Goal: Find specific page/section: Find specific page/section

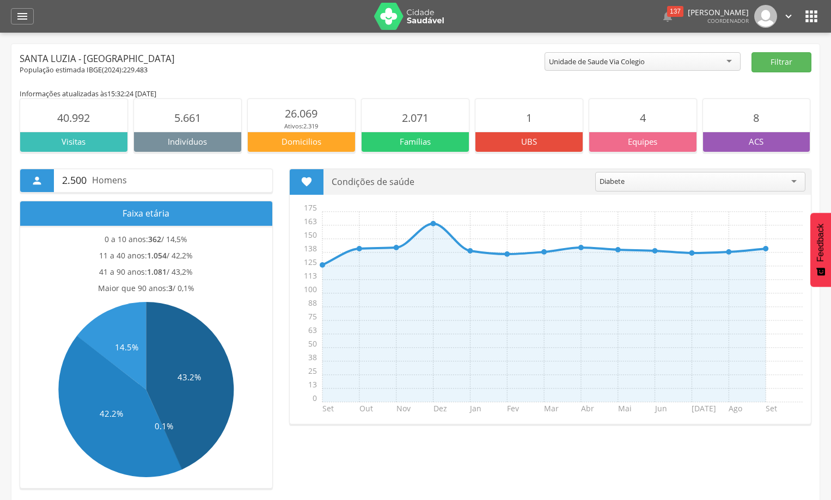
click at [522, 138] on p "UBS" at bounding box center [528, 141] width 107 height 11
click at [726, 62] on div "Unidade de Saude Via Colegio" at bounding box center [642, 61] width 196 height 19
click at [727, 62] on div "Unidade de Saude Via Colegio" at bounding box center [642, 61] width 196 height 19
click at [654, 93] on div "Informações atualizadas às 15:32:24 [DATE]" at bounding box center [415, 94] width 791 height 10
click at [14, 10] on div "" at bounding box center [22, 16] width 23 height 16
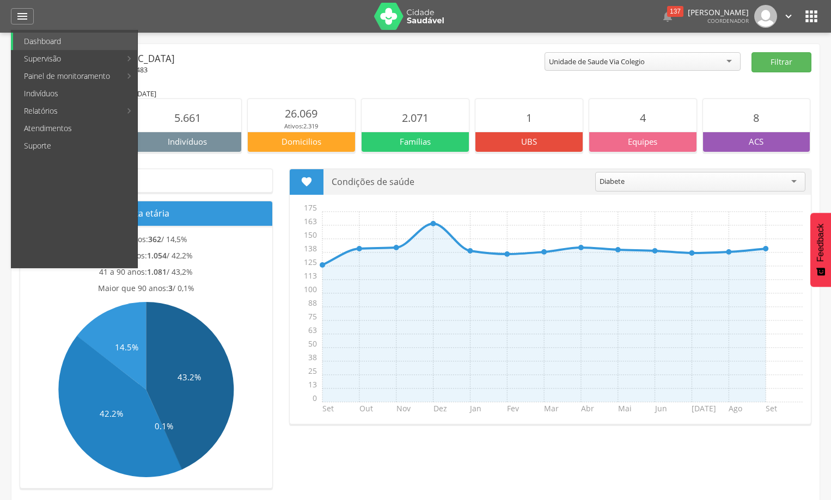
click at [224, 54] on div "Santa Luzia - [GEOGRAPHIC_DATA]" at bounding box center [282, 58] width 525 height 13
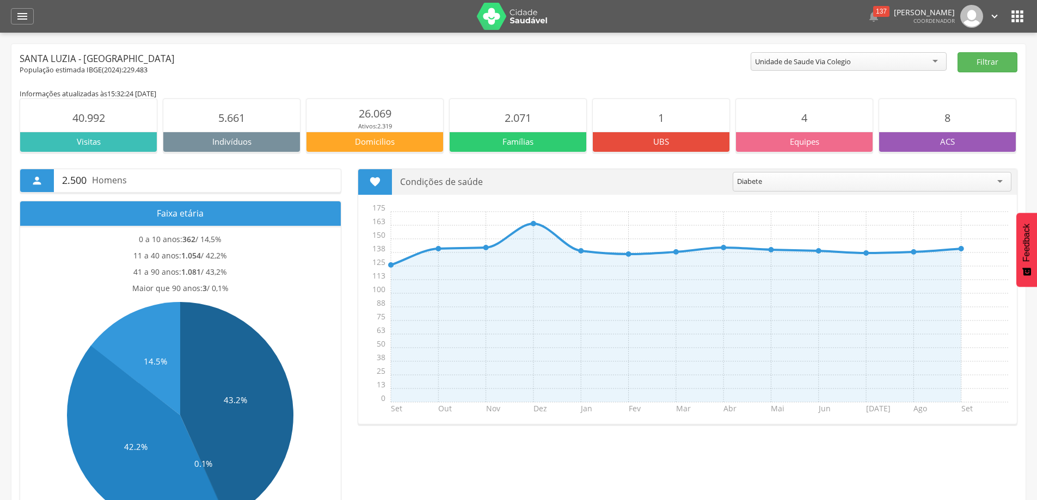
click at [830, 13] on icon "" at bounding box center [1017, 16] width 17 height 17
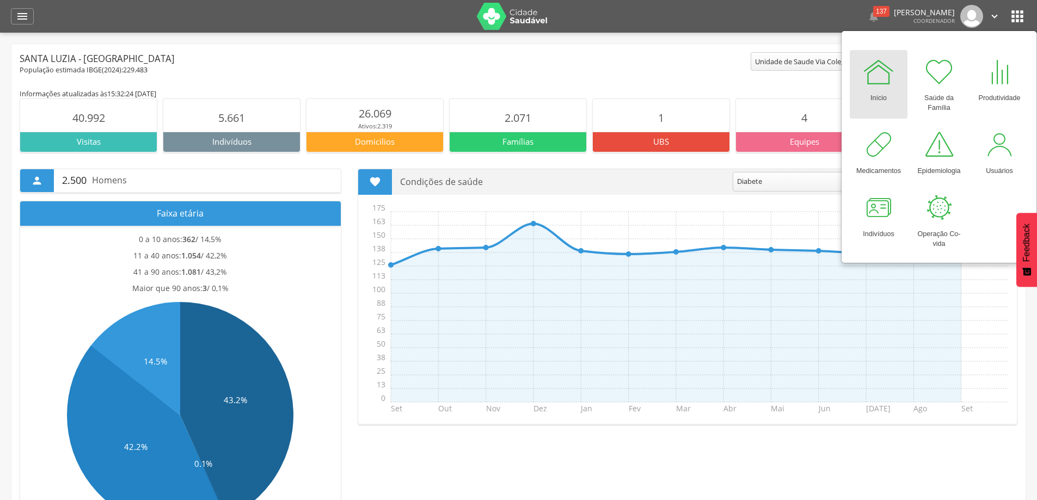
click at [830, 13] on icon "" at bounding box center [1017, 16] width 17 height 17
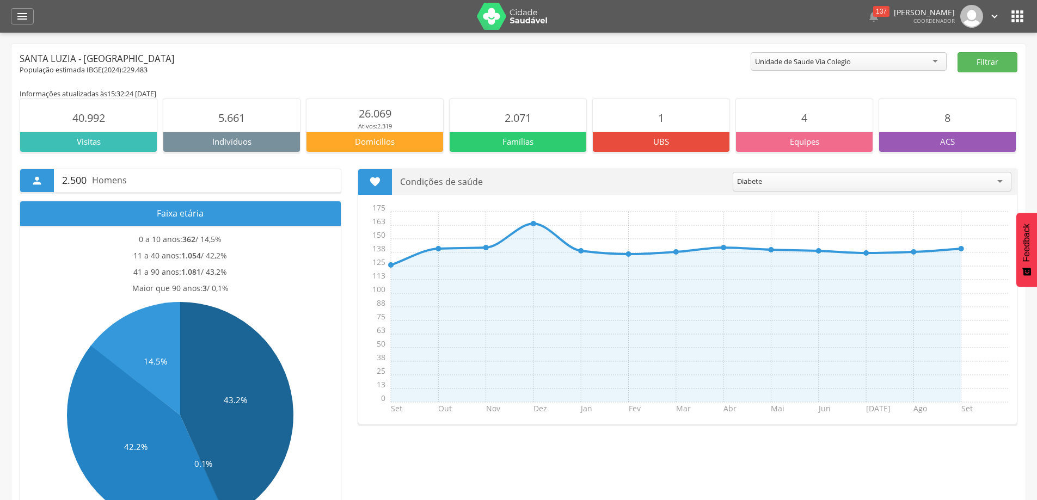
click at [830, 177] on div "Diabete" at bounding box center [872, 182] width 279 height 20
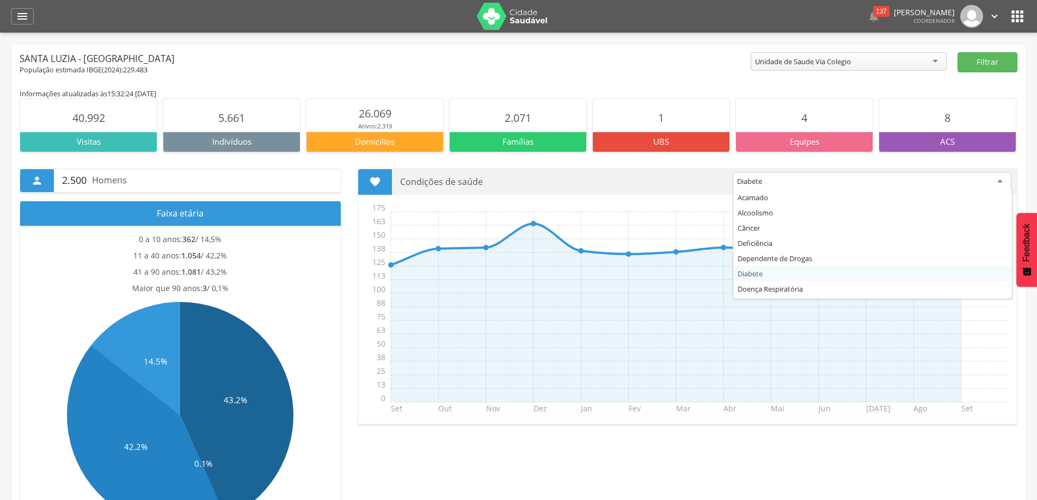
click at [830, 13] on icon "" at bounding box center [1017, 16] width 17 height 17
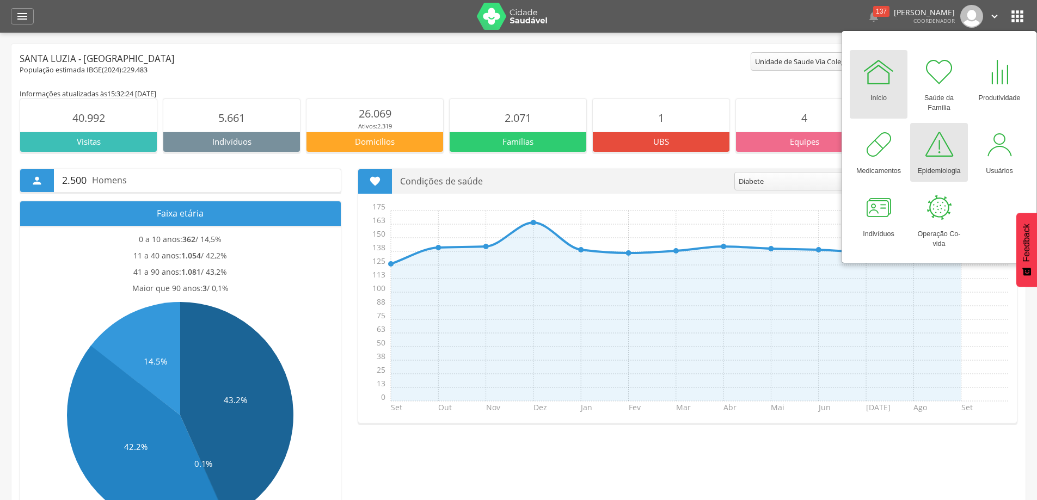
click at [830, 143] on div at bounding box center [939, 144] width 33 height 33
